Goal: Information Seeking & Learning: Check status

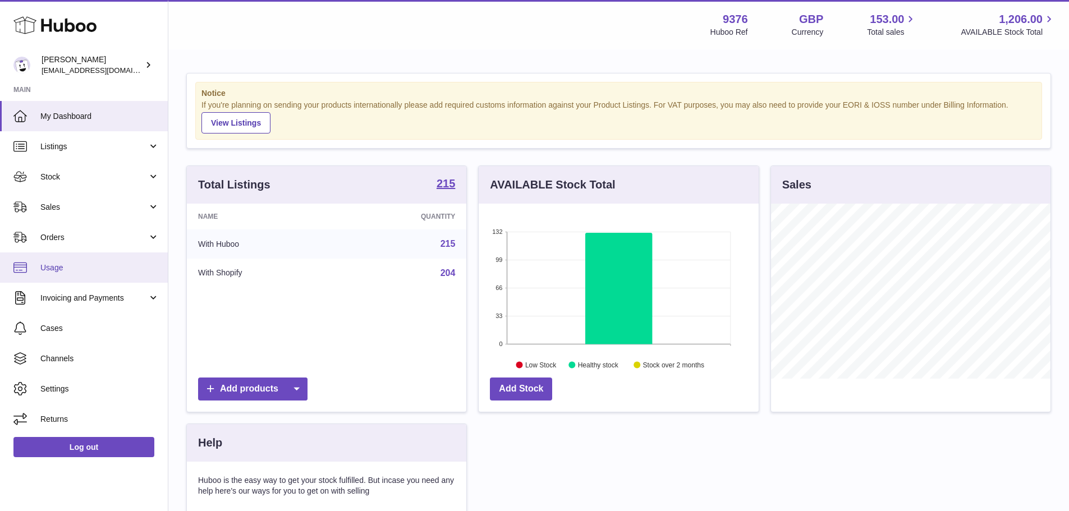
scroll to position [175, 280]
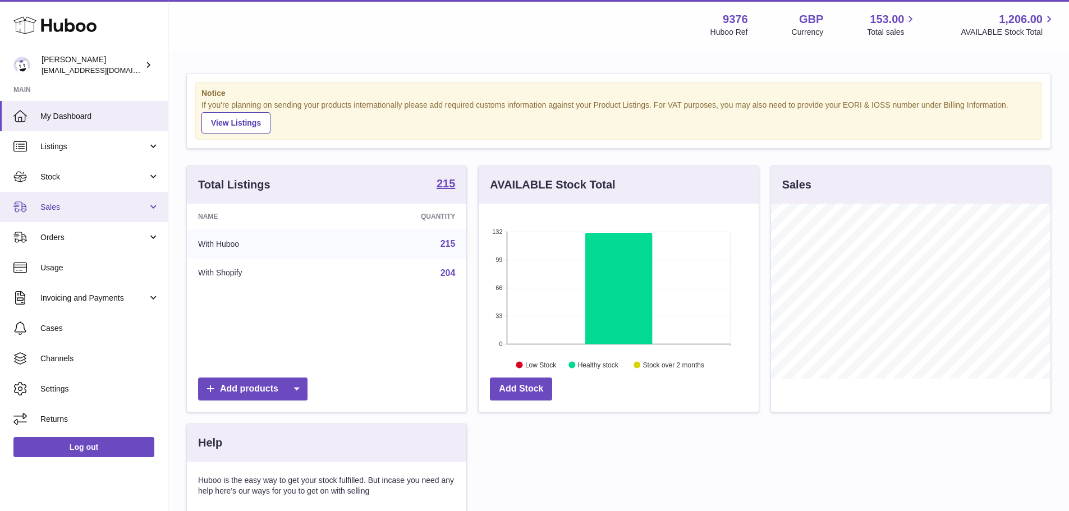
click at [90, 199] on link "Sales" at bounding box center [84, 207] width 168 height 30
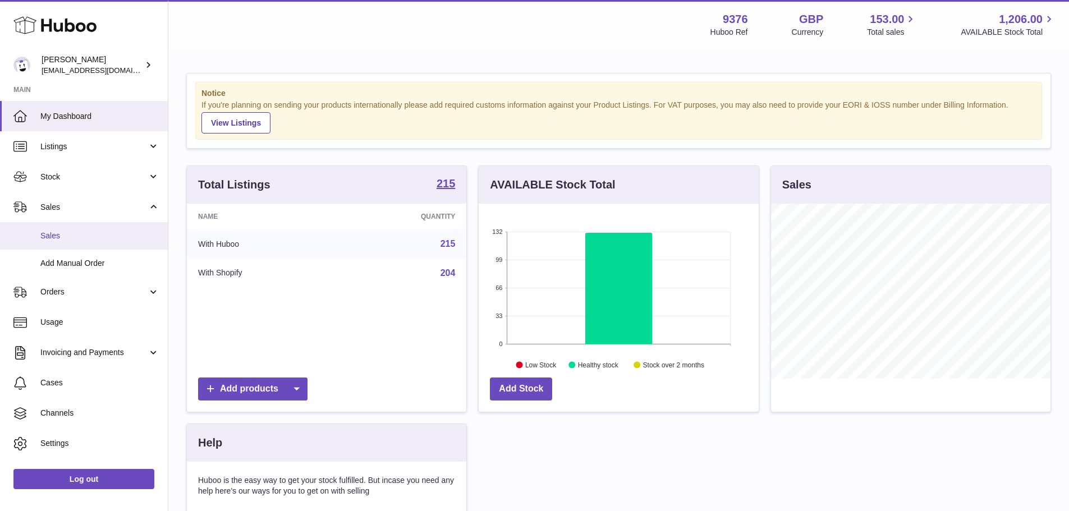
click at [86, 224] on link "Sales" at bounding box center [84, 235] width 168 height 27
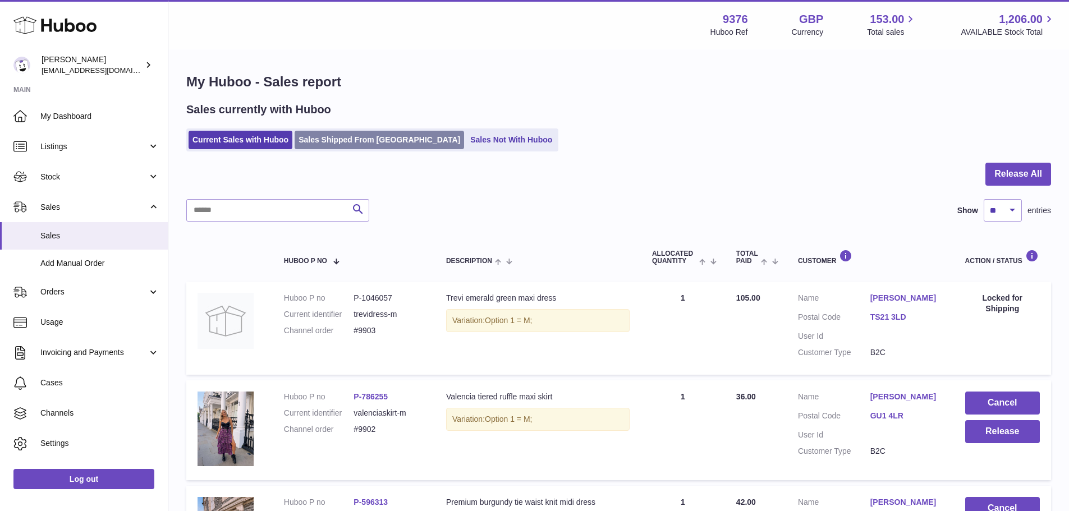
click at [367, 133] on link "Sales Shipped From [GEOGRAPHIC_DATA]" at bounding box center [379, 140] width 169 height 19
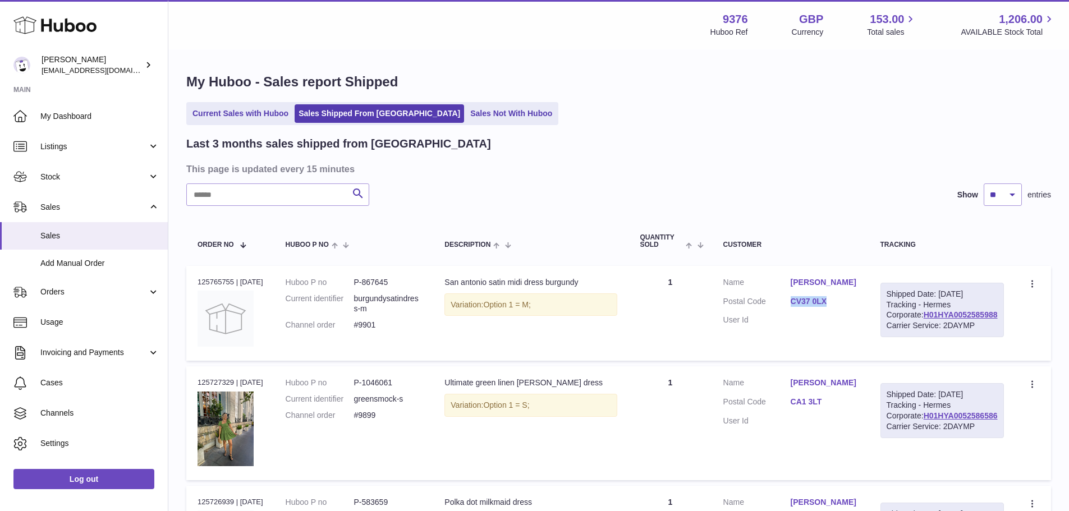
drag, startPoint x: 808, startPoint y: 319, endPoint x: 850, endPoint y: 320, distance: 42.1
click at [850, 320] on dl "Customer Name [PERSON_NAME] Postal Code CV37 0LX User Id" at bounding box center [790, 304] width 135 height 54
copy link "CV37 0LX"
click at [973, 319] on link "H01HYA0052585988" at bounding box center [961, 314] width 74 height 9
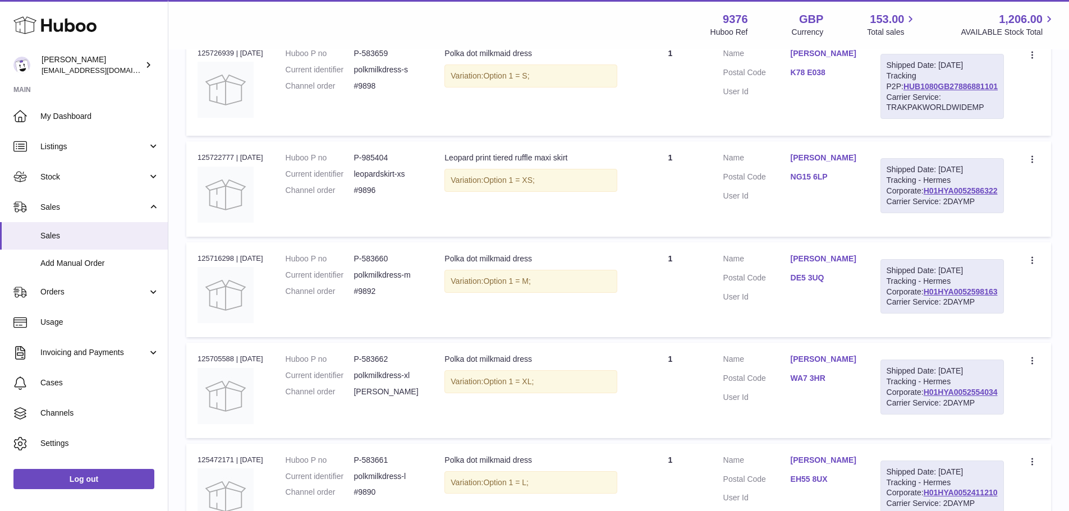
scroll to position [617, 0]
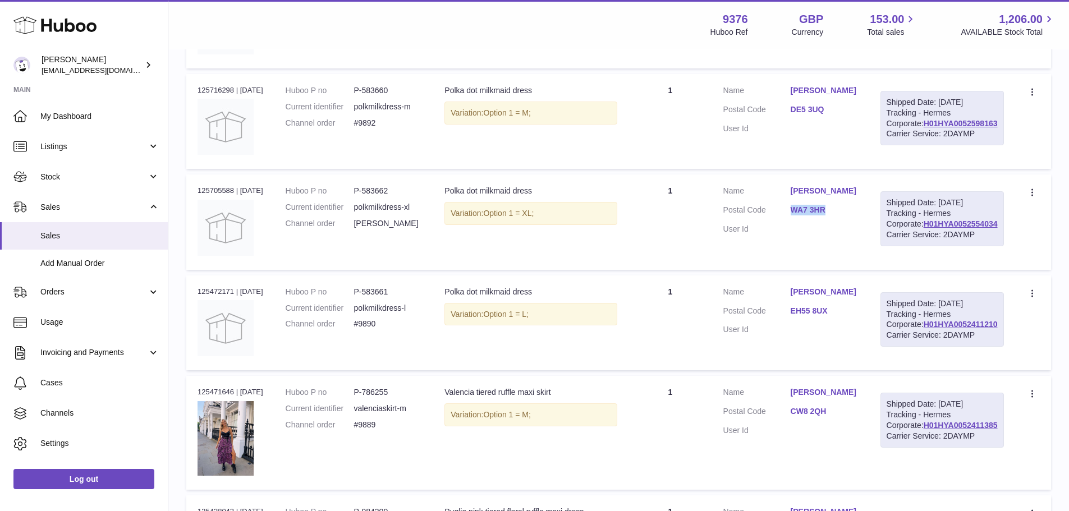
drag, startPoint x: 810, startPoint y: 271, endPoint x: 848, endPoint y: 272, distance: 38.2
click at [848, 218] on dd "WA7 3HR" at bounding box center [824, 211] width 67 height 13
copy link "WA7 3HR"
click at [924, 228] on link "H01HYA0052554034" at bounding box center [961, 223] width 74 height 9
drag, startPoint x: 810, startPoint y: 157, endPoint x: 840, endPoint y: 157, distance: 30.3
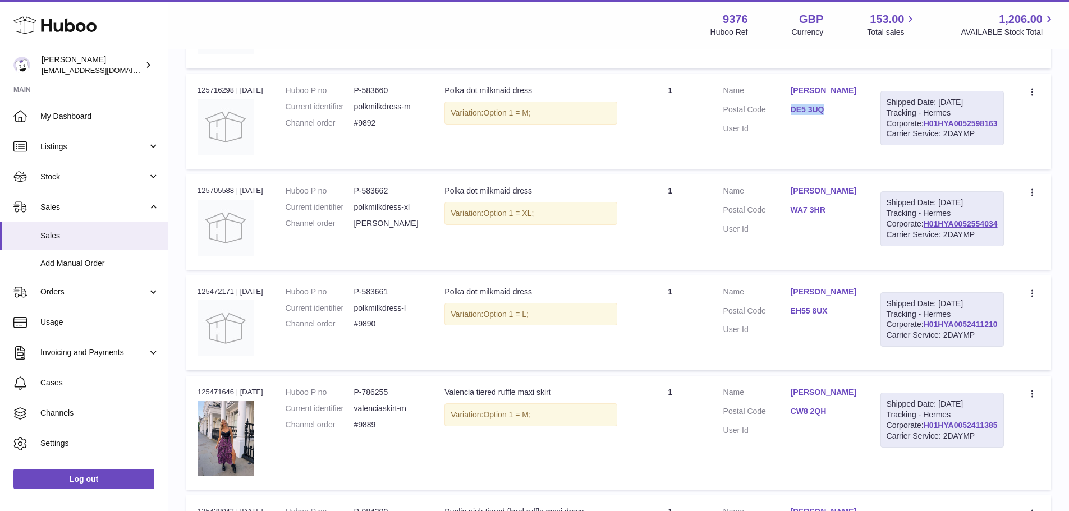
click at [840, 118] on dd "DE5 3UQ" at bounding box center [824, 110] width 67 height 13
copy link "DE5 3UQ"
click at [924, 128] on link "H01HYA0052598163" at bounding box center [961, 123] width 74 height 9
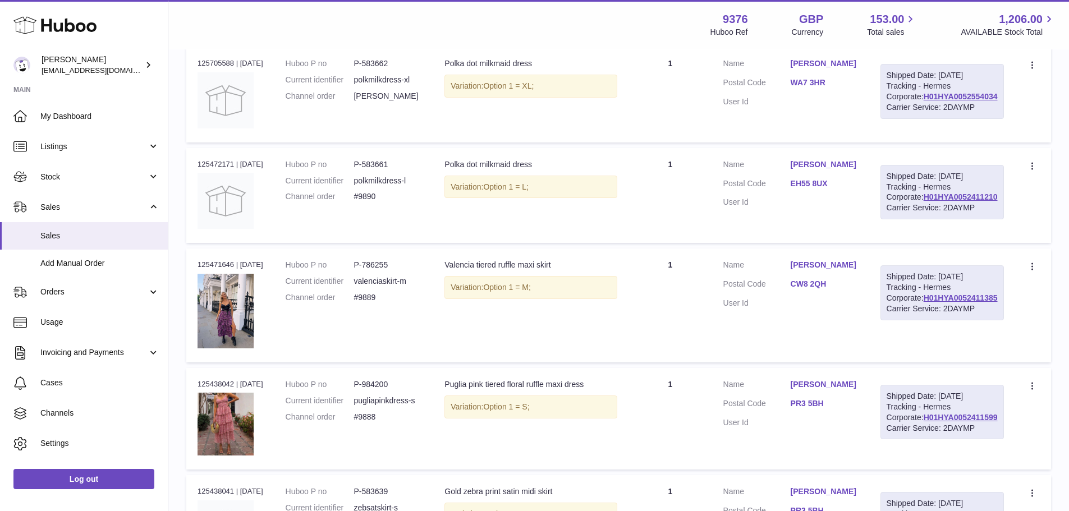
scroll to position [786, 0]
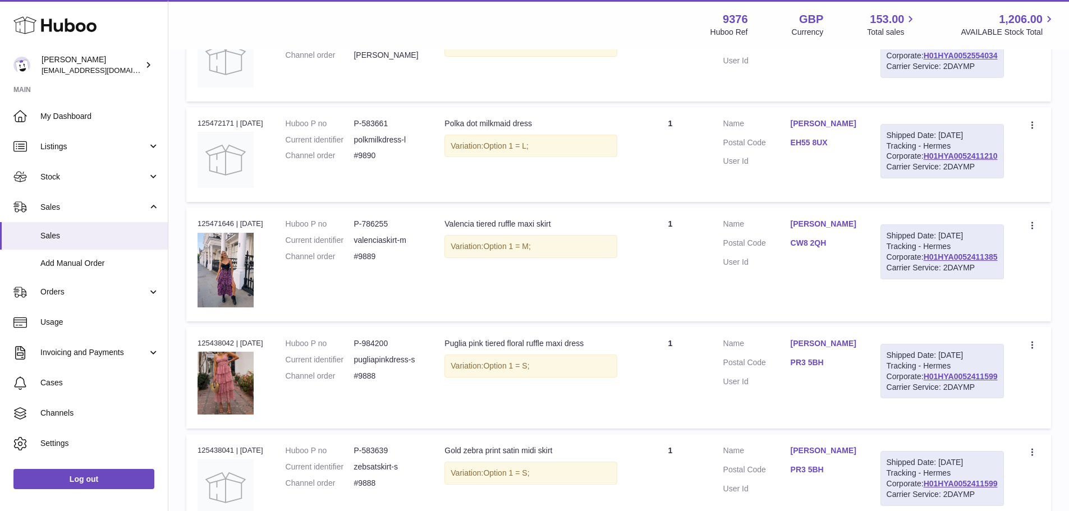
drag, startPoint x: 809, startPoint y: 237, endPoint x: 826, endPoint y: 234, distance: 18.2
click at [835, 173] on dl "Customer Name [PERSON_NAME] Postal Code EH55 8UX User Id" at bounding box center [790, 145] width 135 height 54
drag, startPoint x: 808, startPoint y: 223, endPoint x: 840, endPoint y: 223, distance: 32.0
click at [840, 173] on dl "Customer Name [PERSON_NAME] Postal Code EH55 8UX User Id" at bounding box center [790, 145] width 135 height 54
drag, startPoint x: 809, startPoint y: 219, endPoint x: 846, endPoint y: 218, distance: 37.6
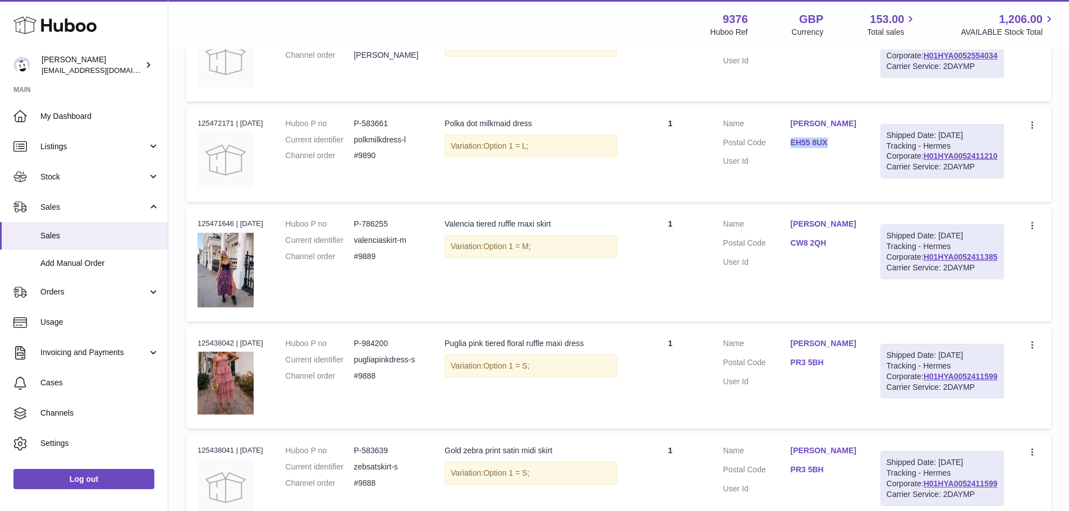
click at [846, 151] on dd "EH55 8UX" at bounding box center [824, 143] width 67 height 13
copy link "EH55 8UX"
click at [924, 160] on link "H01HYA0052411210" at bounding box center [961, 155] width 74 height 9
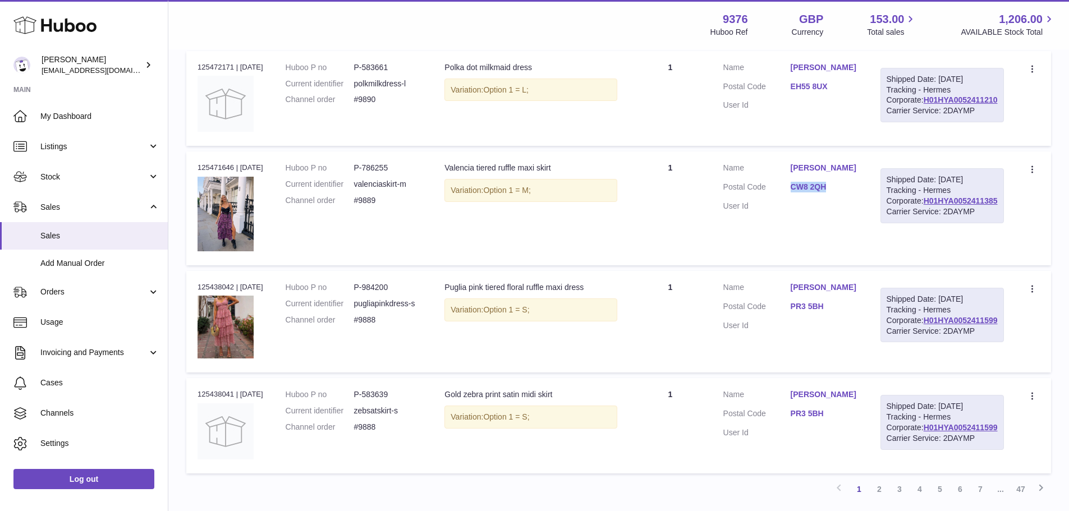
drag, startPoint x: 806, startPoint y: 277, endPoint x: 843, endPoint y: 275, distance: 37.0
click at [843, 217] on dl "Customer Name [PERSON_NAME] Postal Code CW8 2QH User Id" at bounding box center [790, 190] width 135 height 54
copy dl "CW8 2QH"
click at [924, 205] on link "H01HYA0052411385" at bounding box center [961, 200] width 74 height 9
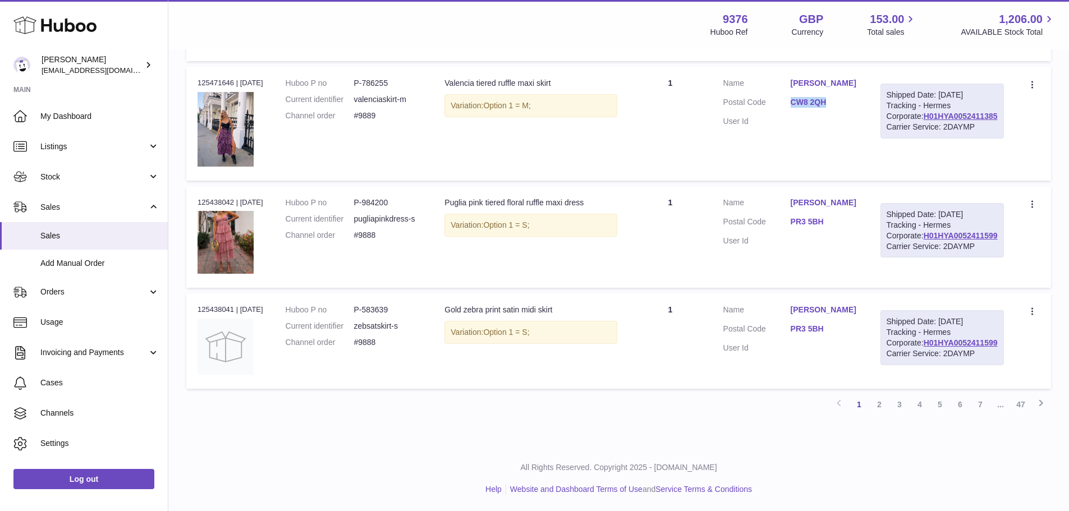
scroll to position [954, 0]
drag, startPoint x: 809, startPoint y: 283, endPoint x: 842, endPoint y: 283, distance: 33.1
click at [842, 230] on dd "PR3 5BH" at bounding box center [824, 223] width 67 height 13
copy link "PR3 5BH"
click at [932, 240] on link "H01HYA0052411599" at bounding box center [961, 235] width 74 height 9
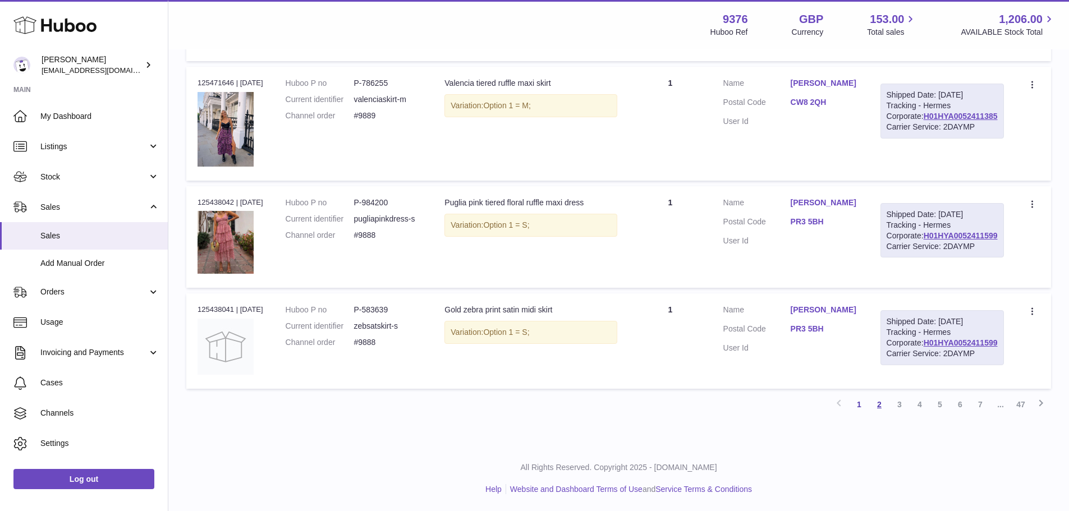
click at [880, 415] on link "2" at bounding box center [879, 404] width 20 height 20
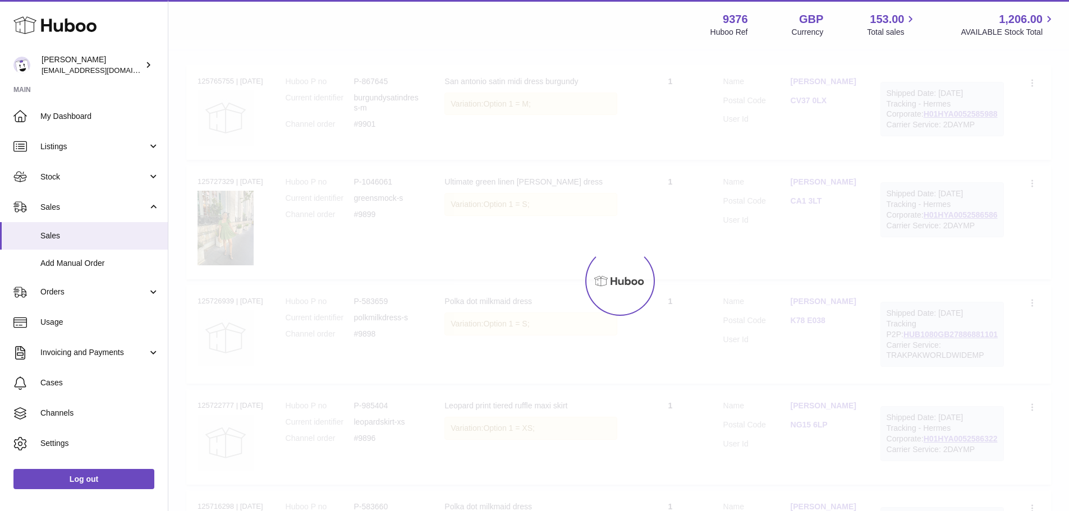
scroll to position [50, 0]
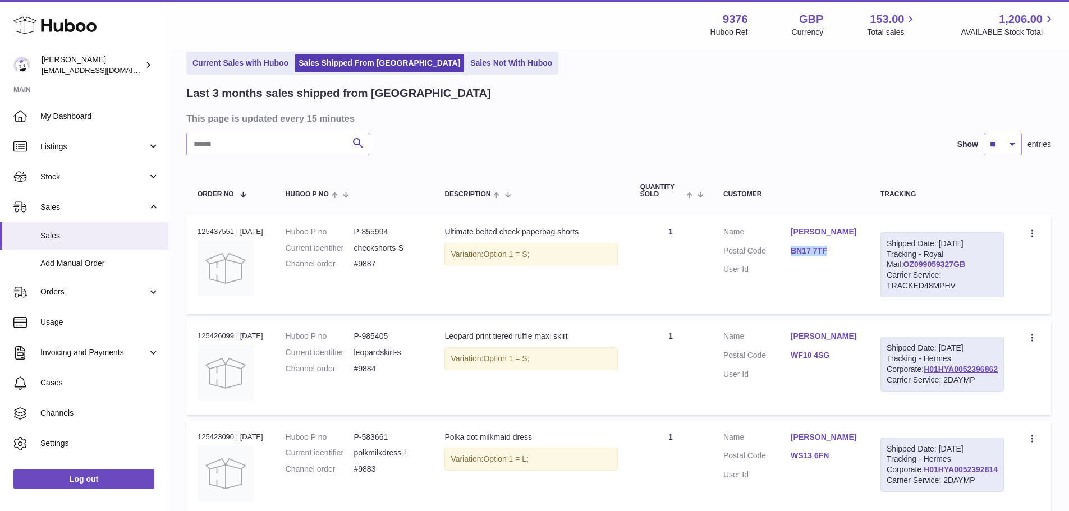
drag, startPoint x: 820, startPoint y: 261, endPoint x: 856, endPoint y: 259, distance: 35.9
click at [856, 259] on dl "Customer Name [PERSON_NAME] Postal Code BN17 7TF User Id" at bounding box center [790, 254] width 135 height 54
copy link "BN17 7TF"
click at [932, 269] on link "OZ099059327GB" at bounding box center [934, 264] width 62 height 9
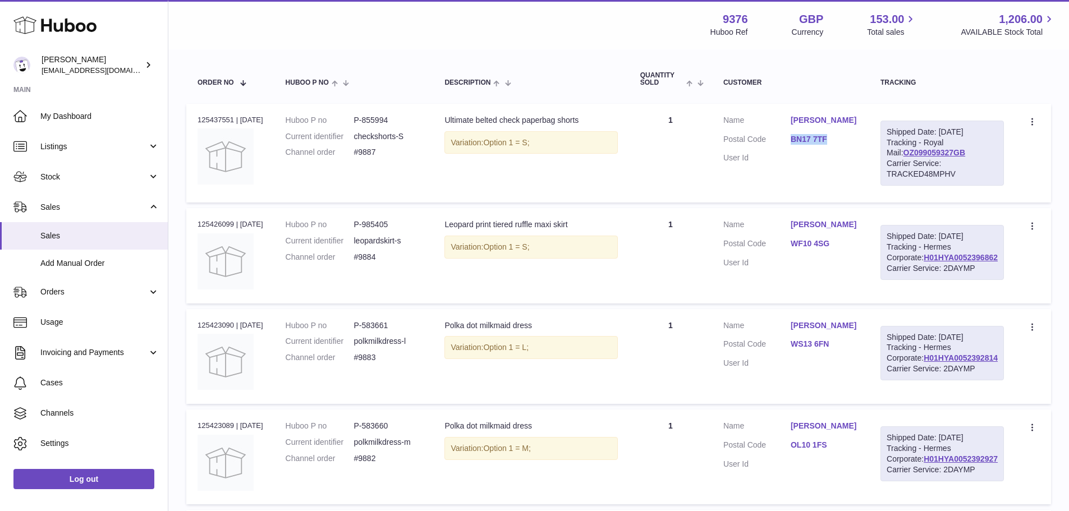
scroll to position [163, 0]
drag, startPoint x: 819, startPoint y: 270, endPoint x: 861, endPoint y: 272, distance: 41.5
click at [858, 251] on dd "WF10 4SG" at bounding box center [824, 244] width 67 height 13
copy link "WF10 4SG"
click at [934, 261] on link "H01HYA0052396862" at bounding box center [961, 256] width 74 height 9
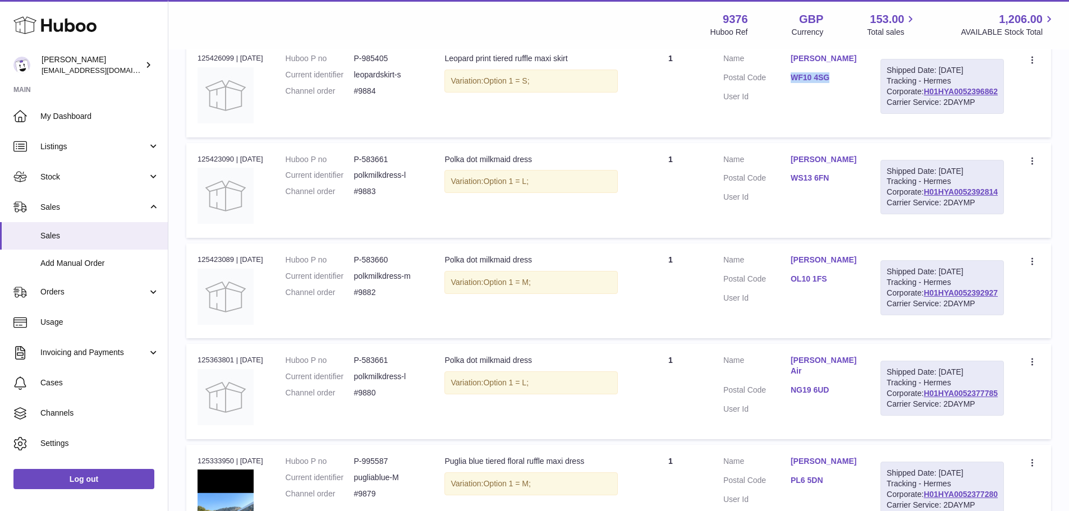
scroll to position [331, 0]
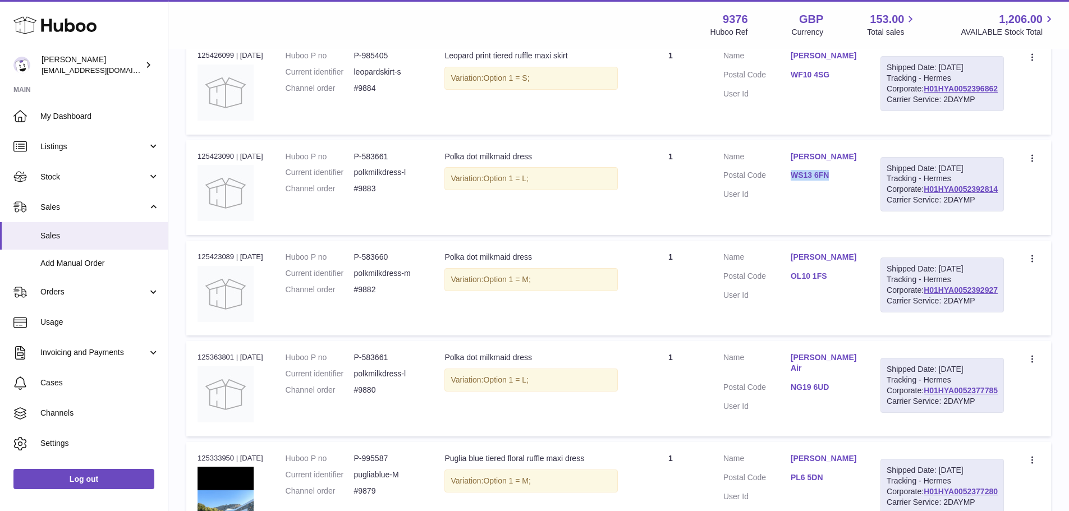
drag, startPoint x: 820, startPoint y: 227, endPoint x: 857, endPoint y: 229, distance: 37.7
click at [857, 183] on dd "WS13 6FN" at bounding box center [824, 176] width 67 height 13
copy link "WS13 6FN"
click at [947, 194] on link "H01HYA0052392814" at bounding box center [961, 189] width 74 height 9
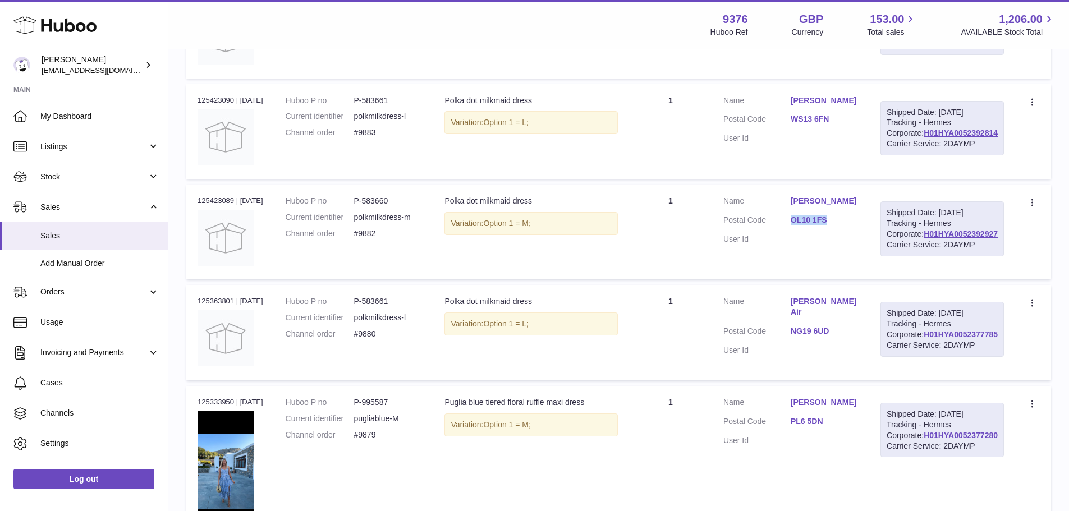
drag, startPoint x: 820, startPoint y: 298, endPoint x: 853, endPoint y: 298, distance: 33.1
click at [853, 228] on dd "OL10 1FS" at bounding box center [824, 221] width 67 height 13
copy link "OL10 1FS"
click at [927, 238] on link "H01HYA0052392927" at bounding box center [961, 233] width 74 height 9
click at [695, 279] on td "Quantity 1" at bounding box center [670, 232] width 83 height 95
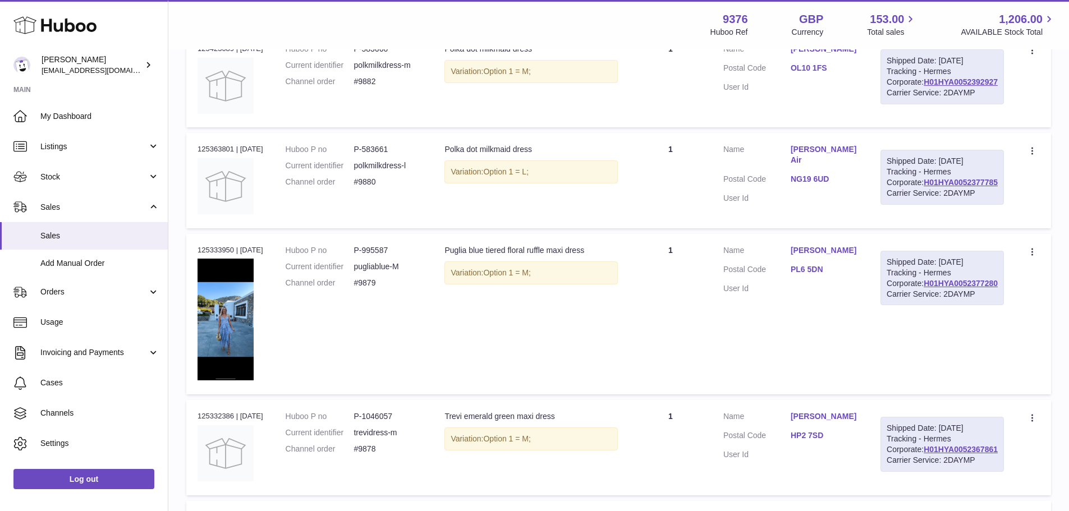
scroll to position [555, 0]
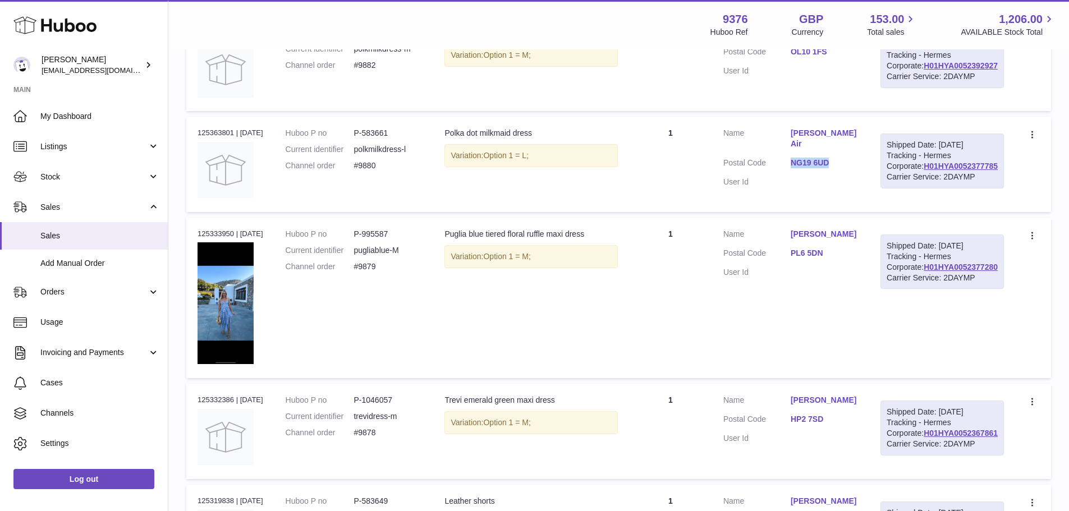
drag, startPoint x: 818, startPoint y: 257, endPoint x: 861, endPoint y: 259, distance: 43.3
click at [858, 193] on dl "Customer Name [PERSON_NAME] Air Postal Code NG19 6UD User Id" at bounding box center [790, 160] width 135 height 65
click at [959, 171] on link "H01HYA0052377785" at bounding box center [961, 166] width 74 height 9
drag, startPoint x: 818, startPoint y: 384, endPoint x: 851, endPoint y: 384, distance: 33.1
click at [851, 283] on dl "Customer Name [PERSON_NAME] Postal Code PL6 5DN User Id" at bounding box center [790, 256] width 135 height 54
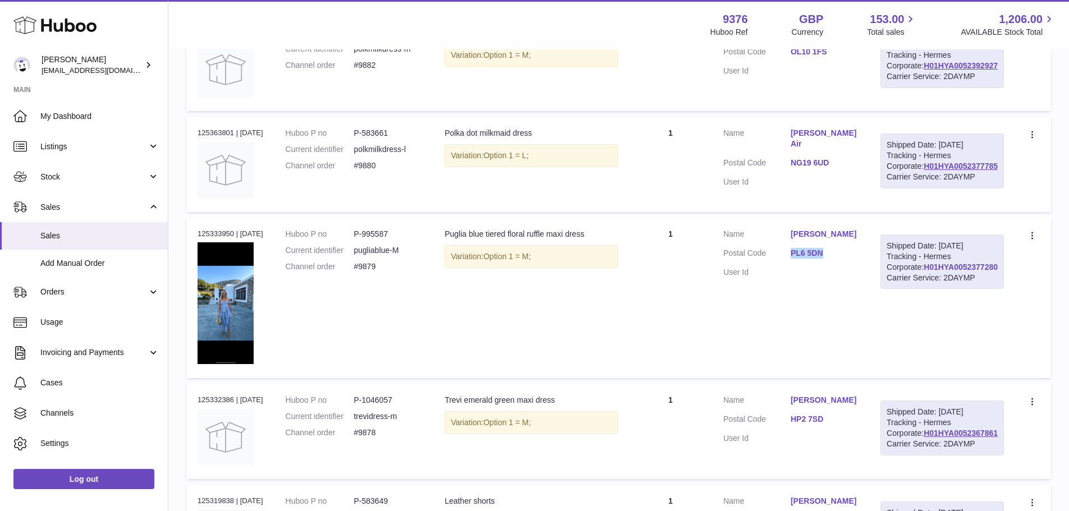
click at [962, 272] on link "H01HYA0052377280" at bounding box center [961, 267] width 74 height 9
click at [675, 210] on table "Order No Huboo P no Description Quantity Sold Customer Tracking Order no 125437…" at bounding box center [618, 243] width 865 height 1162
click at [375, 111] on td "Huboo P no P-583660 Current identifier polkmilkdress-m Channel order #9882" at bounding box center [353, 63] width 159 height 95
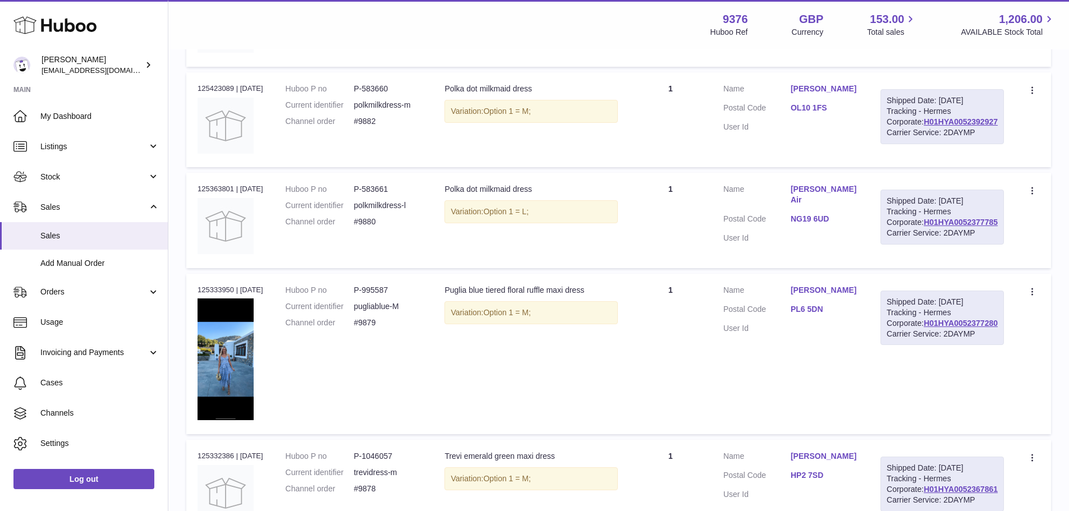
scroll to position [724, 0]
